Goal: Information Seeking & Learning: Learn about a topic

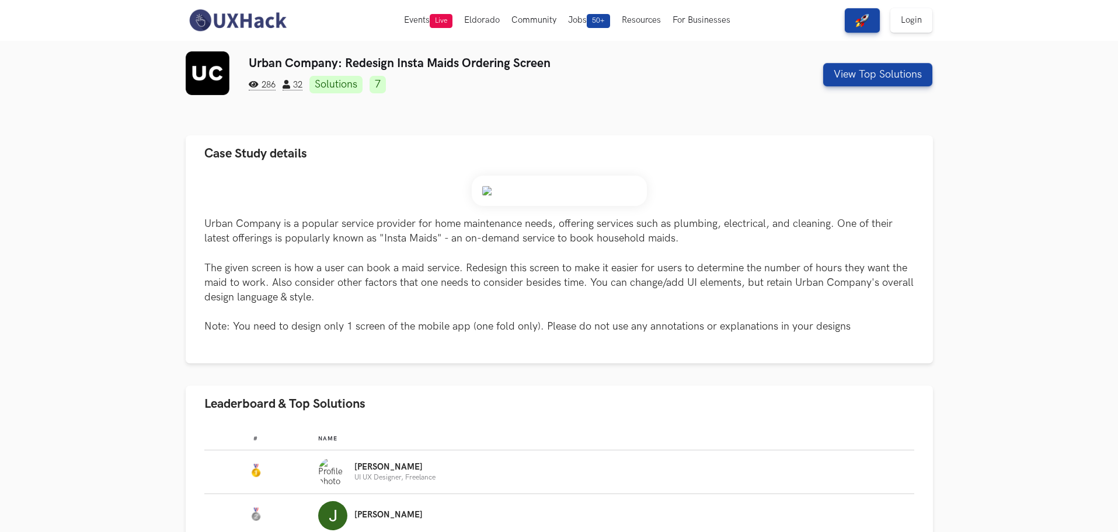
click at [382, 85] on link "7" at bounding box center [378, 85] width 16 height 18
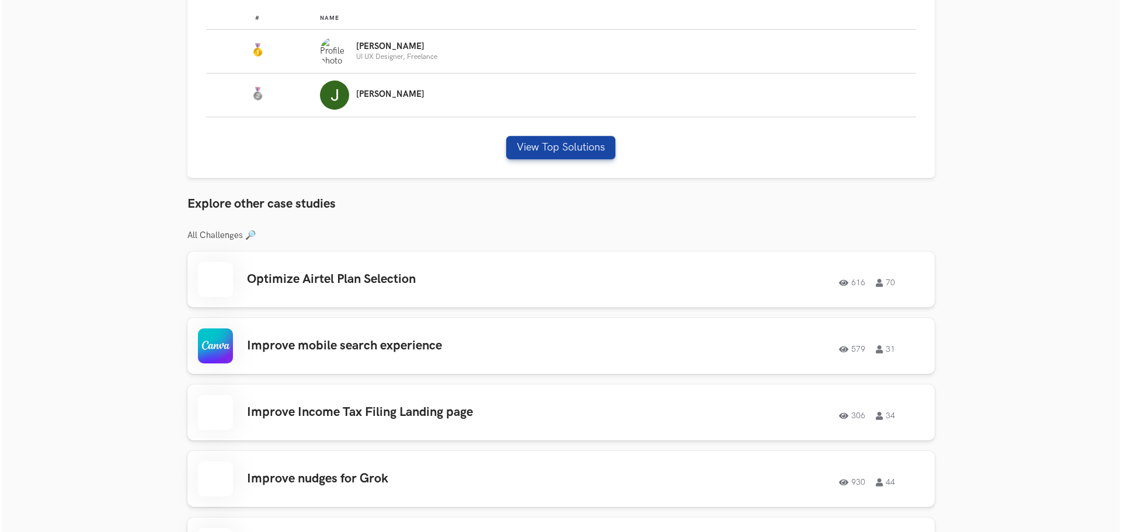
scroll to position [426, 0]
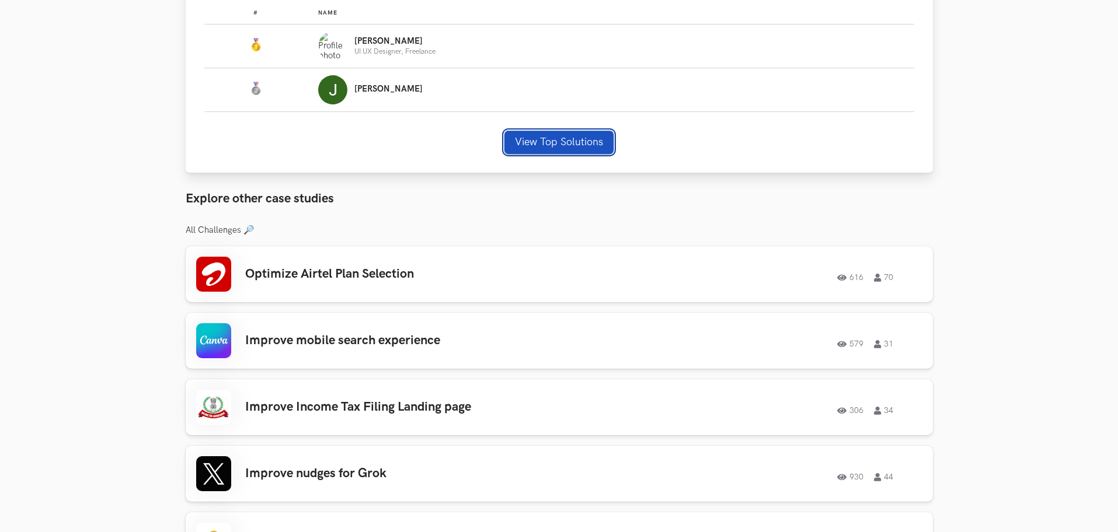
click at [551, 152] on button "View Top Solutions" at bounding box center [558, 142] width 109 height 23
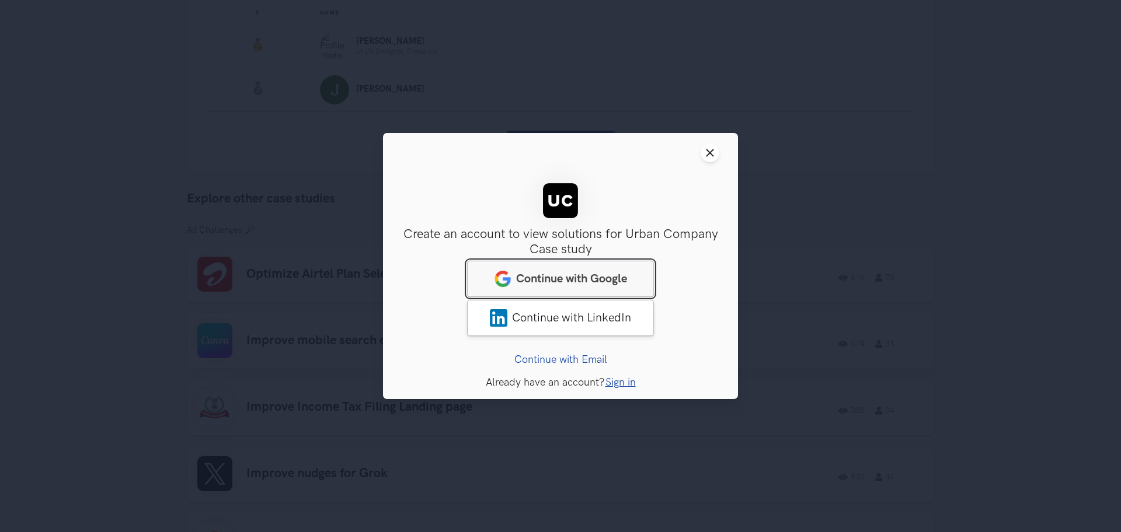
click at [581, 279] on span "Continue with Google" at bounding box center [571, 279] width 111 height 14
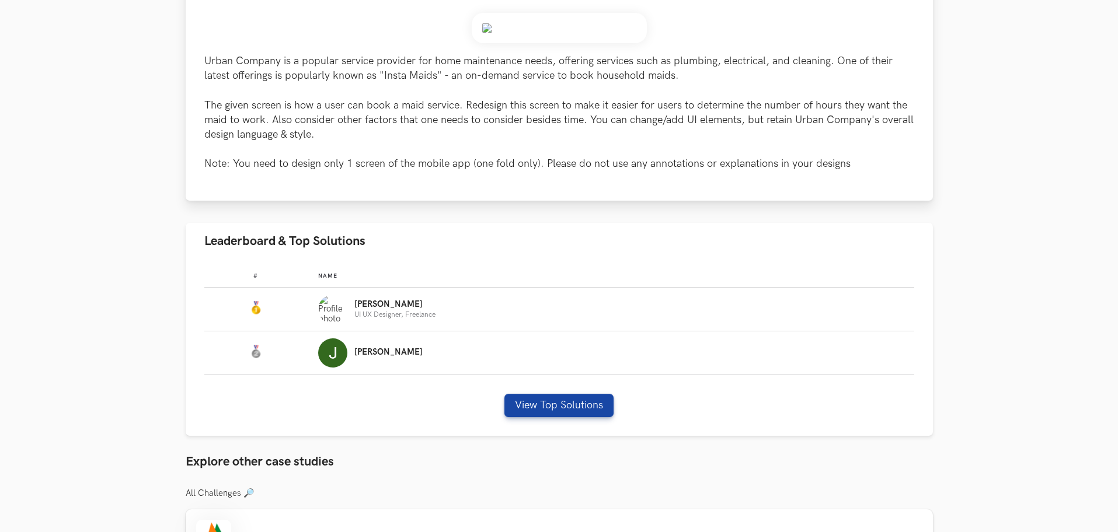
scroll to position [163, 0]
click at [538, 411] on button "View Top Solutions" at bounding box center [558, 404] width 109 height 23
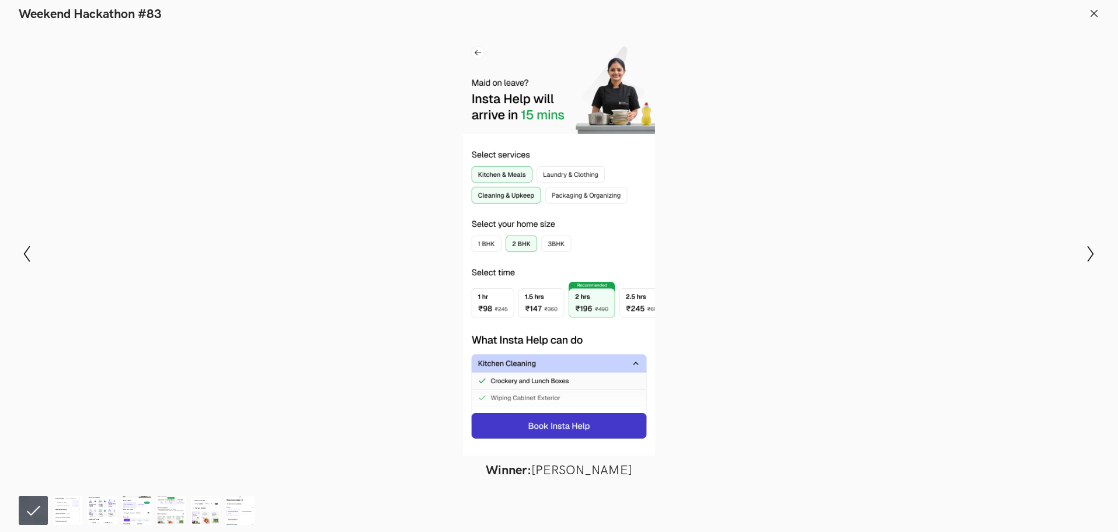
click at [405, 126] on div at bounding box center [559, 242] width 1033 height 427
click at [1089, 18] on icon at bounding box center [1094, 13] width 11 height 11
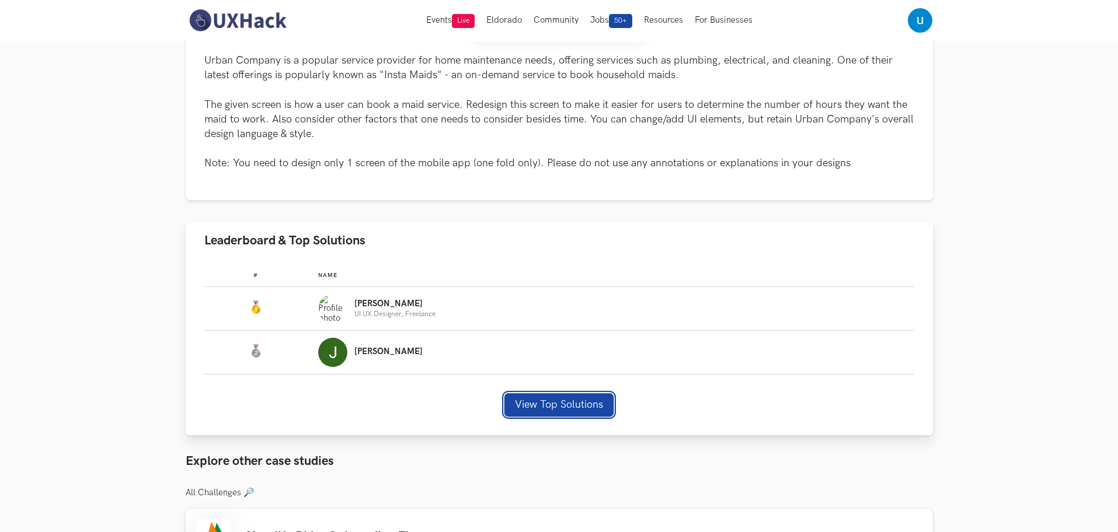
scroll to position [0, 0]
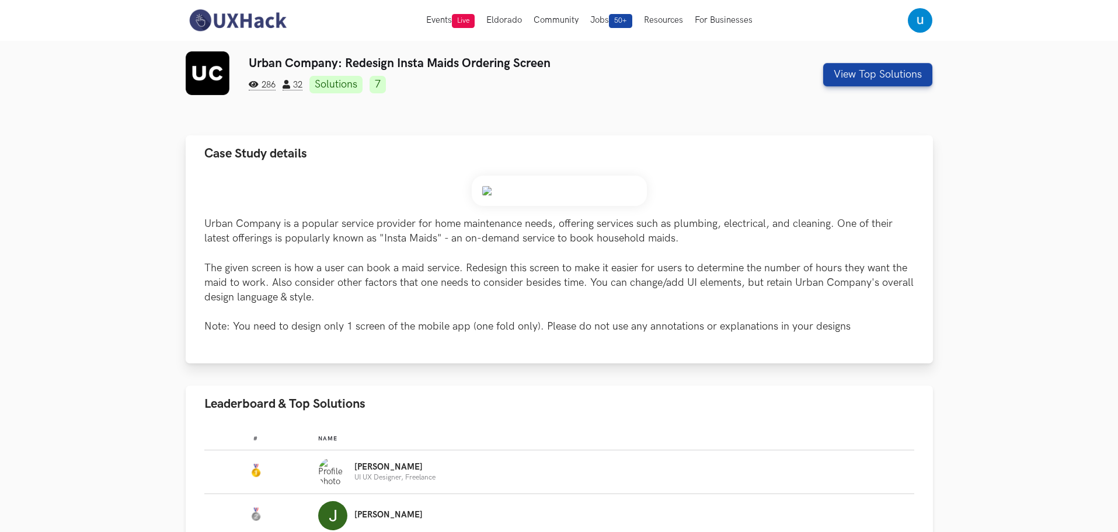
click at [496, 184] on img at bounding box center [559, 191] width 175 height 30
click at [487, 189] on img at bounding box center [559, 191] width 175 height 30
click at [534, 193] on img at bounding box center [559, 191] width 175 height 30
click at [462, 470] on div "Nirmalkumar UI UX Designer, Freelance" at bounding box center [610, 472] width 585 height 29
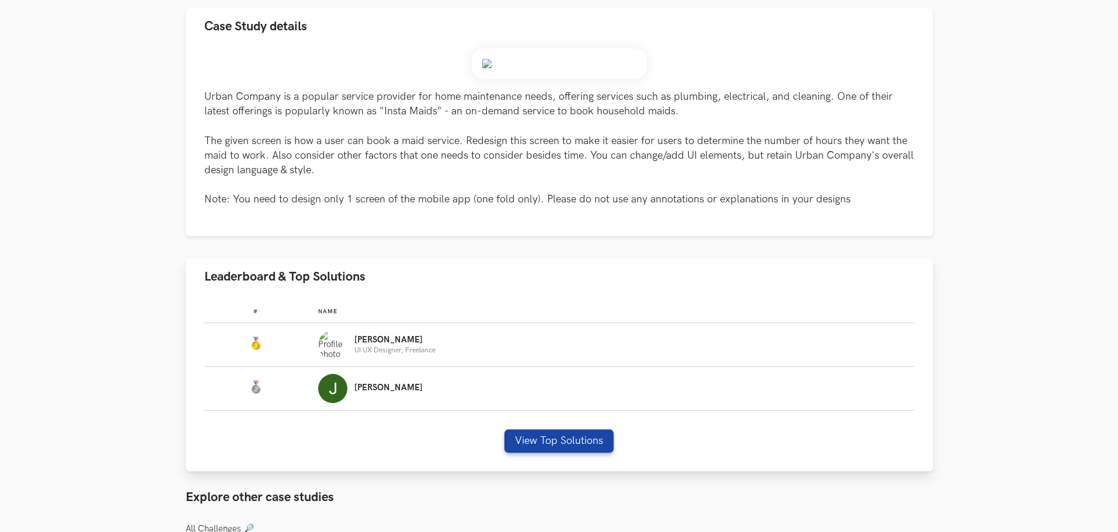
scroll to position [131, 0]
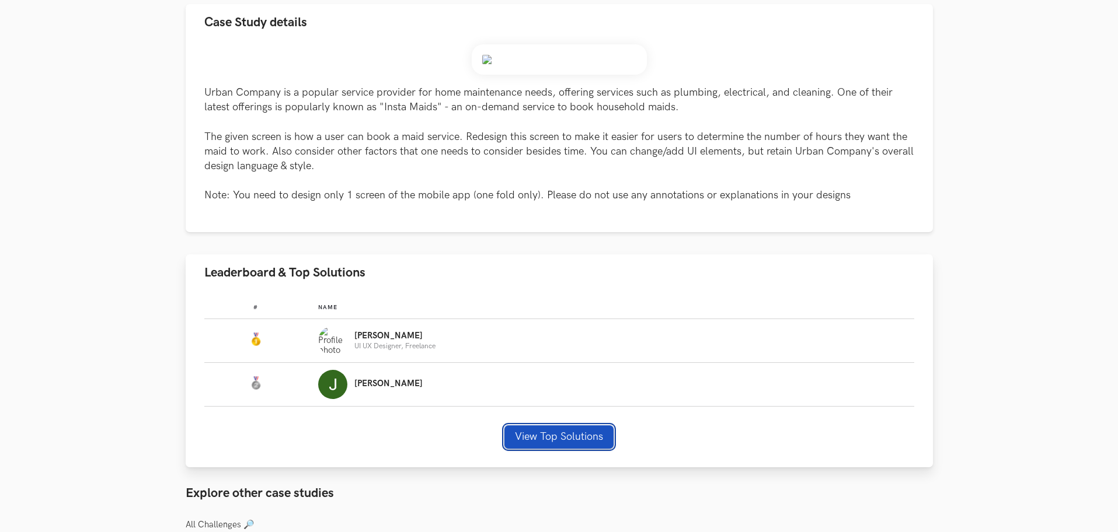
click at [546, 441] on button "View Top Solutions" at bounding box center [558, 437] width 109 height 23
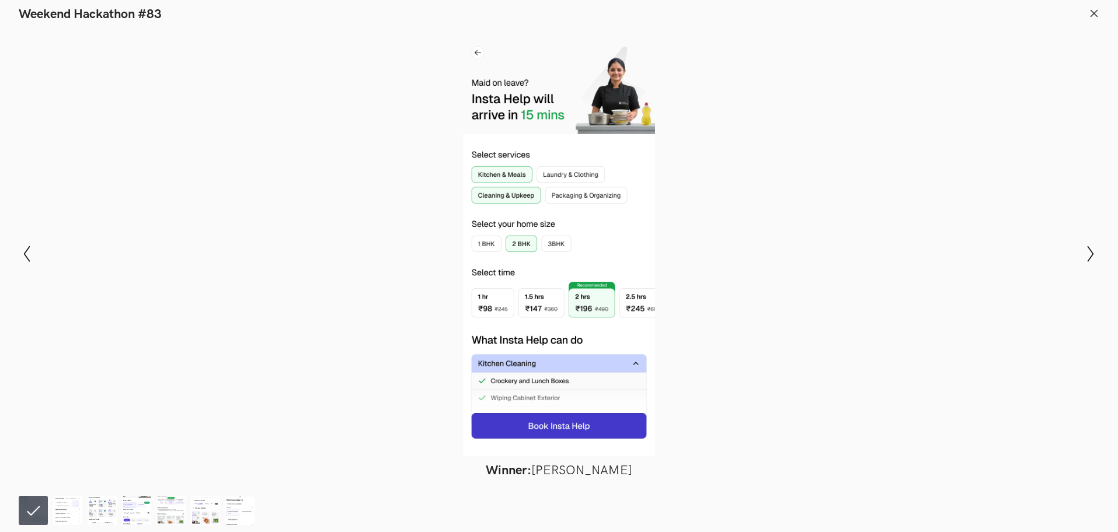
click at [1096, 13] on icon at bounding box center [1094, 13] width 11 height 11
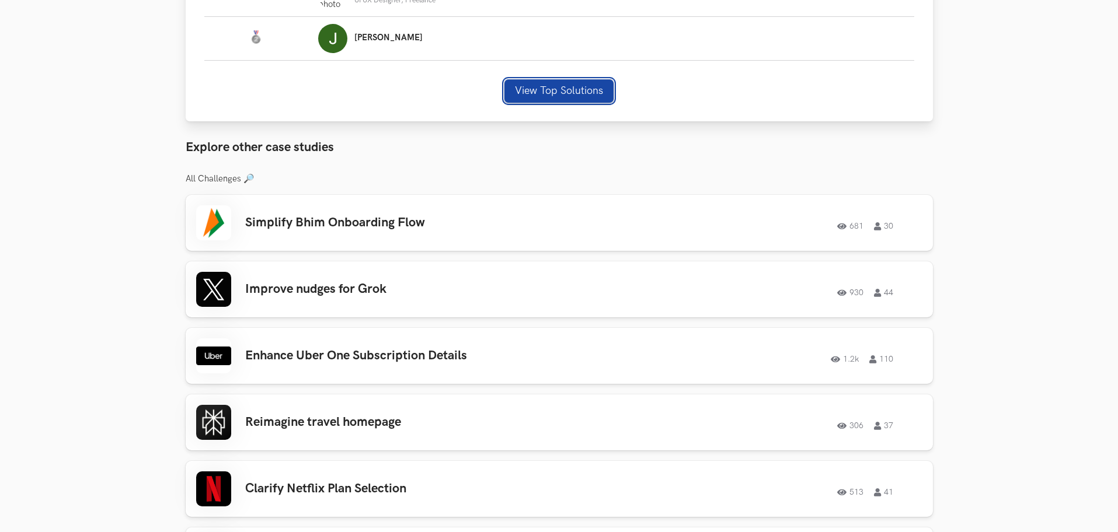
scroll to position [488, 0]
